Goal: Information Seeking & Learning: Find specific page/section

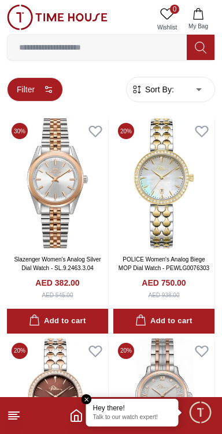
click at [34, 84] on button "Filter" at bounding box center [35, 89] width 56 height 24
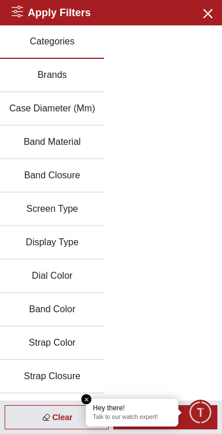
click at [63, 81] on button "Brands" at bounding box center [52, 75] width 104 height 33
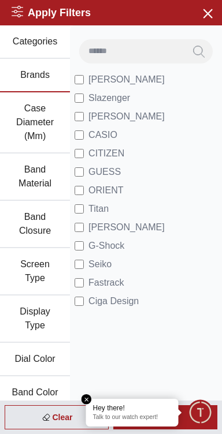
click at [202, 418] on span "Minimize live chat window" at bounding box center [199, 411] width 33 height 33
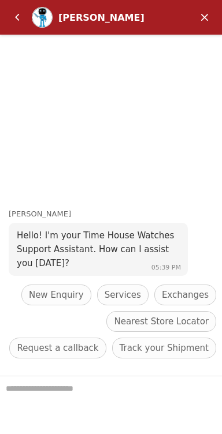
click at [203, 26] on em "Minimize" at bounding box center [204, 17] width 23 height 23
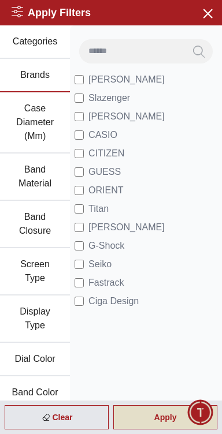
click at [145, 413] on div "Apply" at bounding box center [165, 417] width 104 height 24
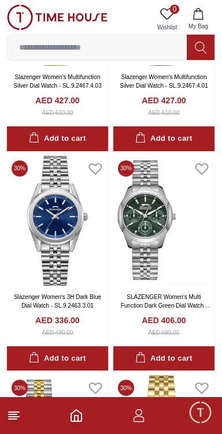
scroll to position [1065, 0]
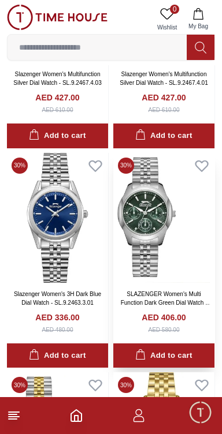
click at [156, 214] on img at bounding box center [163, 218] width 101 height 130
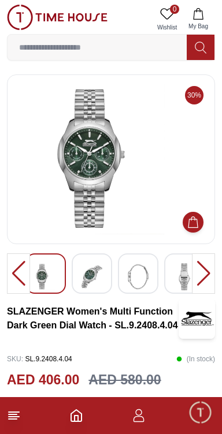
click at [108, 155] on img at bounding box center [111, 159] width 188 height 150
click at [98, 155] on img at bounding box center [111, 159] width 188 height 150
click at [98, 271] on img at bounding box center [91, 276] width 21 height 27
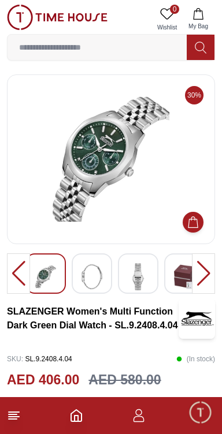
click at [99, 272] on img at bounding box center [91, 276] width 21 height 27
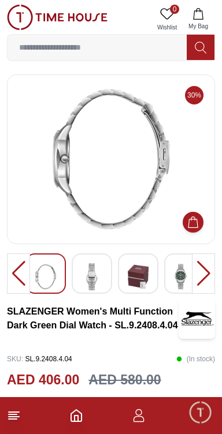
click at [99, 275] on img at bounding box center [91, 276] width 21 height 27
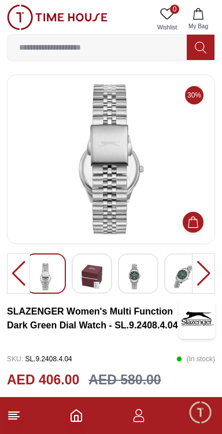
click at [140, 270] on img at bounding box center [138, 276] width 21 height 27
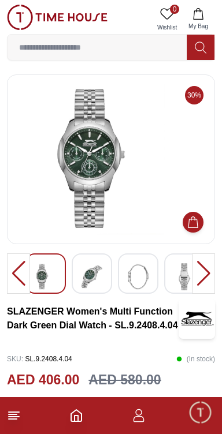
click at [110, 132] on img at bounding box center [111, 159] width 188 height 150
click at [94, 155] on img at bounding box center [111, 159] width 188 height 150
click at [95, 151] on img at bounding box center [111, 159] width 188 height 150
click at [98, 146] on img at bounding box center [111, 159] width 188 height 150
click at [110, 149] on img at bounding box center [111, 159] width 188 height 150
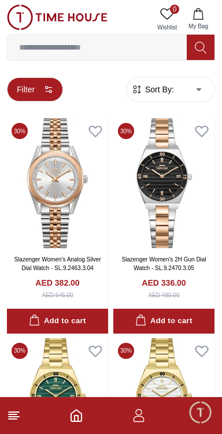
click at [53, 90] on icon "button" at bounding box center [48, 89] width 9 height 9
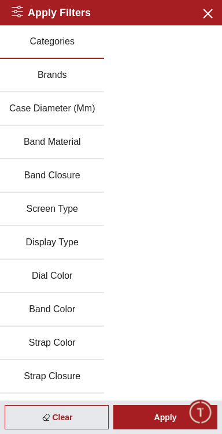
click at [65, 45] on button "Categories" at bounding box center [52, 41] width 104 height 33
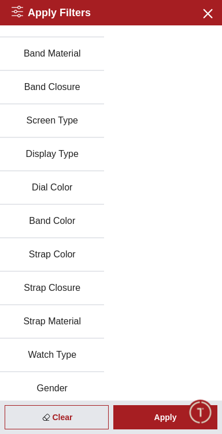
scroll to position [159, 0]
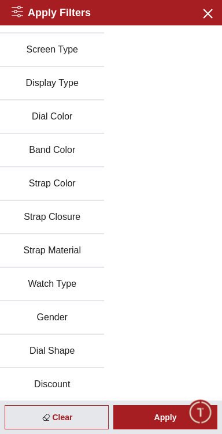
click at [59, 318] on button "Gender" at bounding box center [52, 317] width 104 height 33
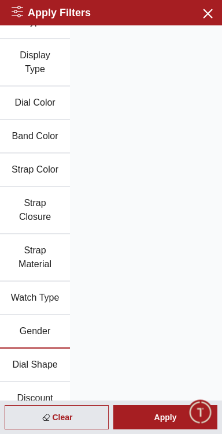
scroll to position [255, 0]
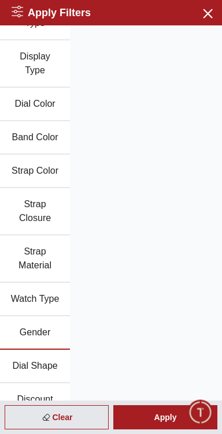
click at [50, 320] on button "Gender" at bounding box center [35, 332] width 70 height 33
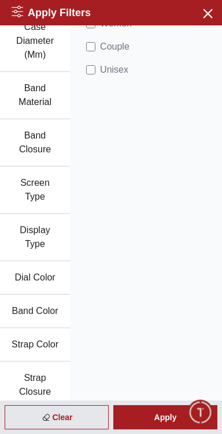
scroll to position [0, 0]
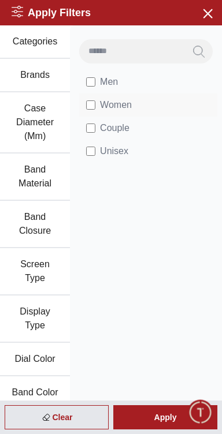
click at [91, 95] on li "Women" at bounding box center [148, 104] width 138 height 23
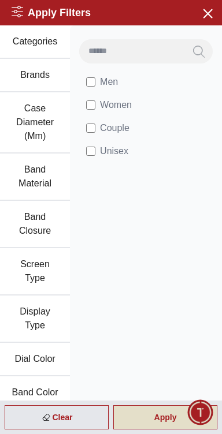
click at [163, 414] on div "Apply" at bounding box center [165, 417] width 104 height 24
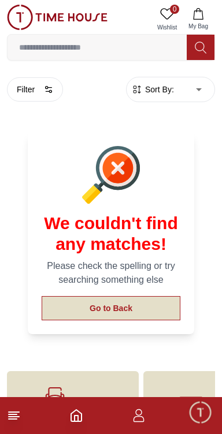
click at [136, 318] on button "Go to Back" at bounding box center [111, 308] width 139 height 24
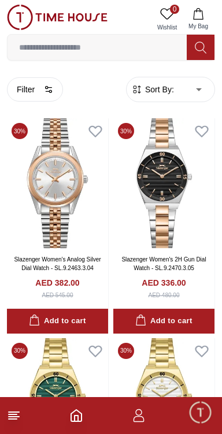
click at [15, 412] on line at bounding box center [14, 412] width 10 height 0
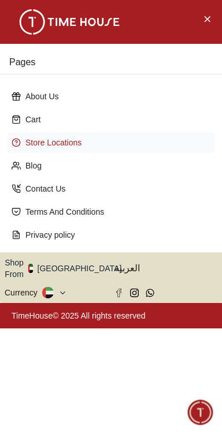
click at [78, 148] on p "Store Locations" at bounding box center [115, 143] width 180 height 12
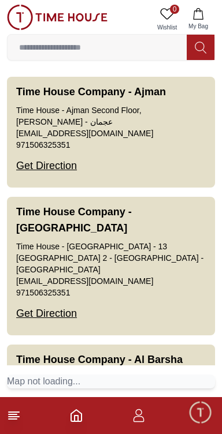
click at [76, 419] on icon "Home" at bounding box center [76, 416] width 14 height 14
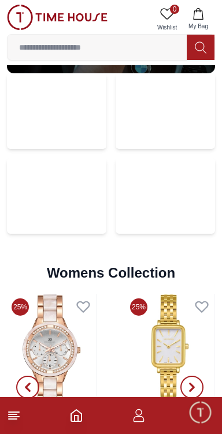
scroll to position [2291, 0]
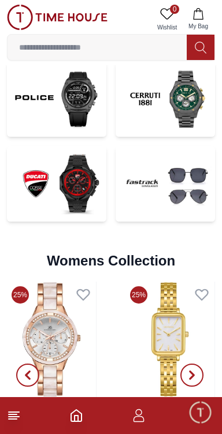
click at [166, 193] on img at bounding box center [164, 184] width 99 height 76
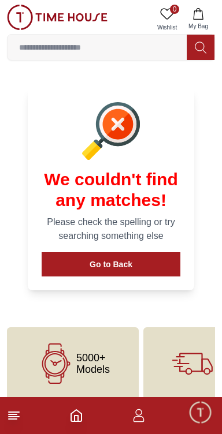
scroll to position [400, 0]
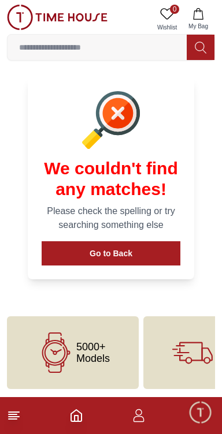
click at [16, 413] on icon at bounding box center [14, 416] width 14 height 14
